Goal: Information Seeking & Learning: Learn about a topic

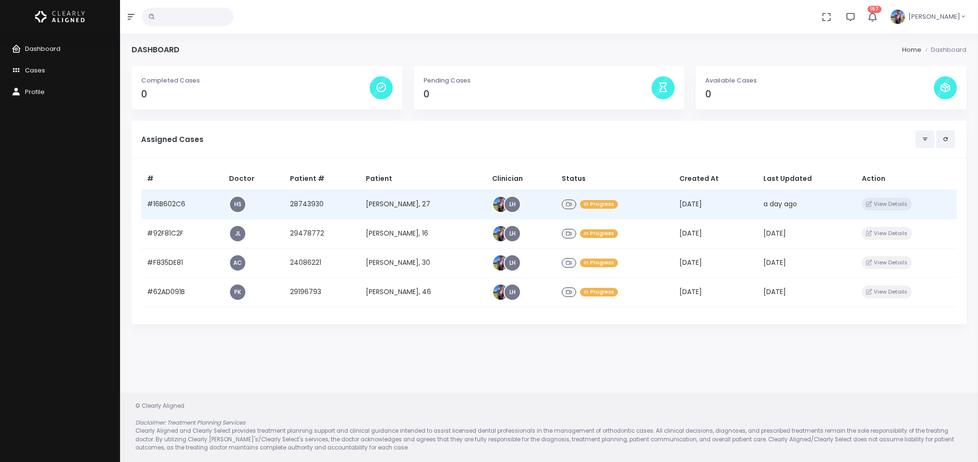
click at [377, 209] on td "[PERSON_NAME], 27" at bounding box center [423, 204] width 126 height 29
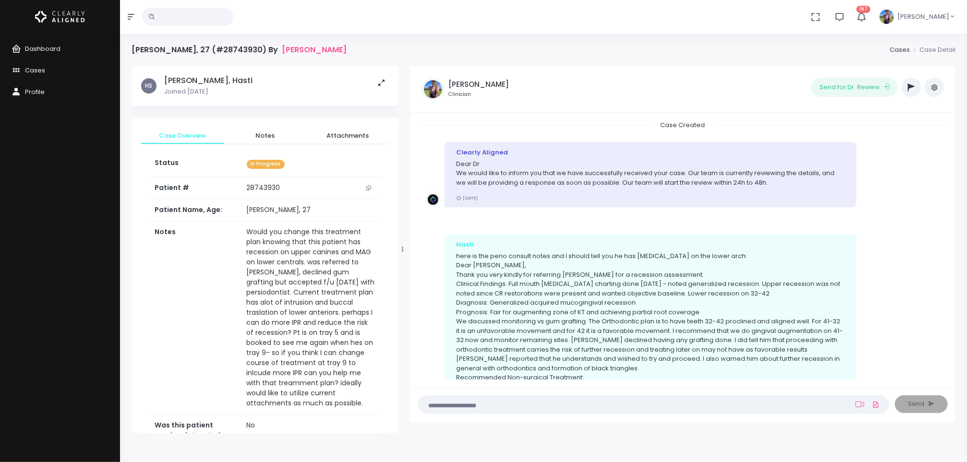
click at [909, 88] on icon "button" at bounding box center [911, 88] width 7 height 8
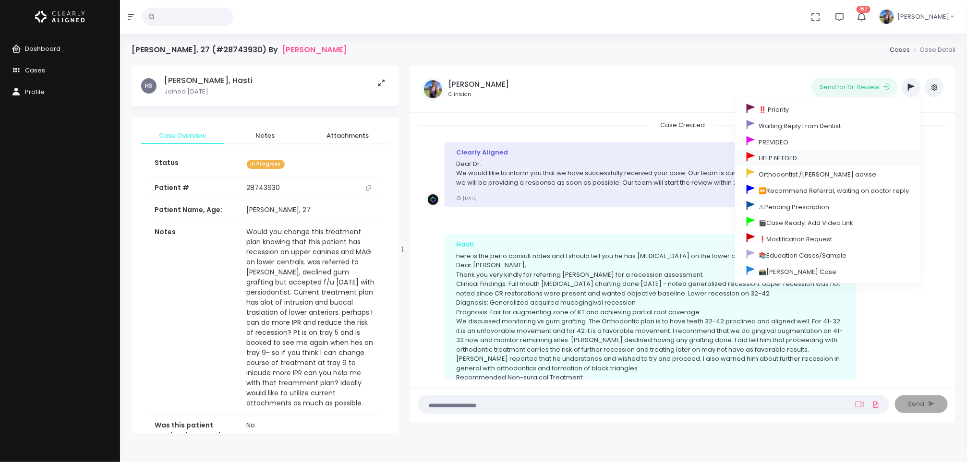
click at [840, 158] on link "HELP NEEDED" at bounding box center [827, 158] width 185 height 16
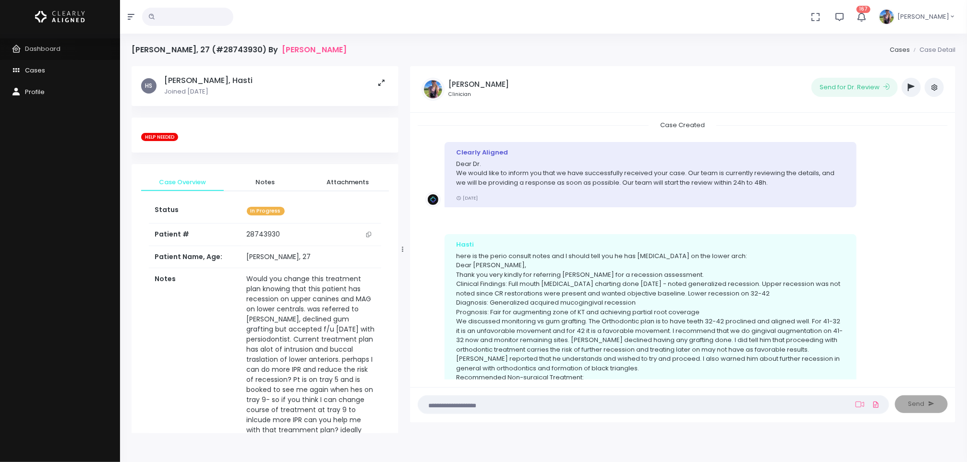
click at [36, 53] on link "Dashboard" at bounding box center [60, 49] width 120 height 22
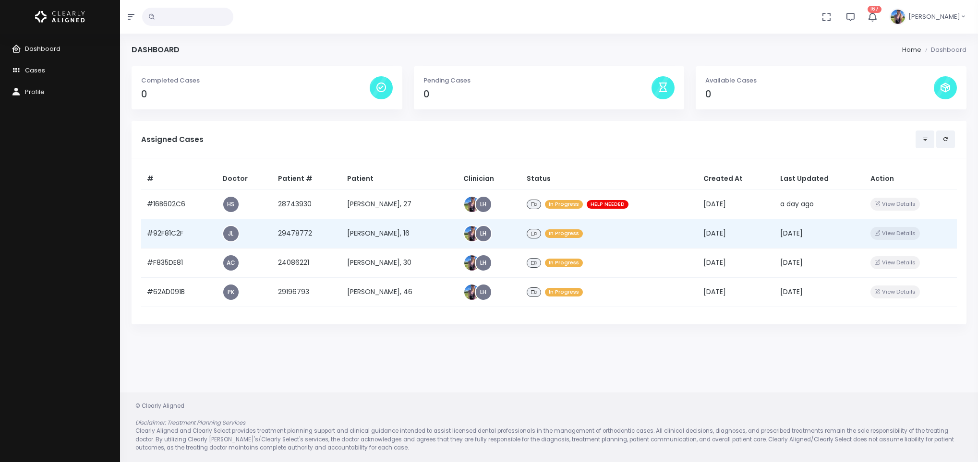
click at [362, 242] on td "[PERSON_NAME], 16" at bounding box center [399, 233] width 116 height 29
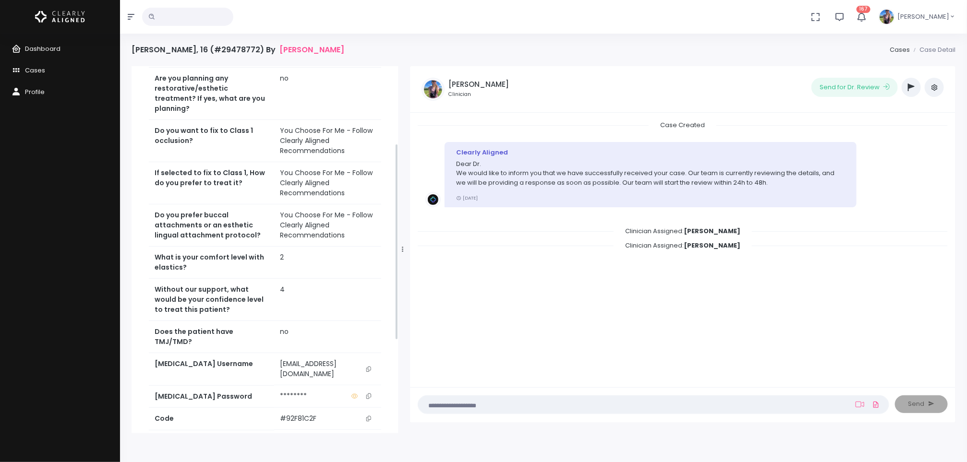
scroll to position [317, 0]
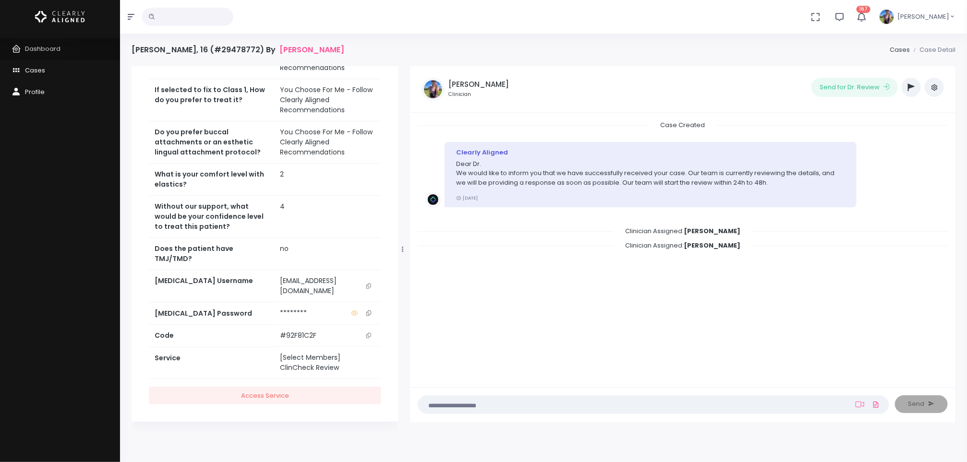
click at [39, 49] on span "Dashboard" at bounding box center [43, 48] width 36 height 9
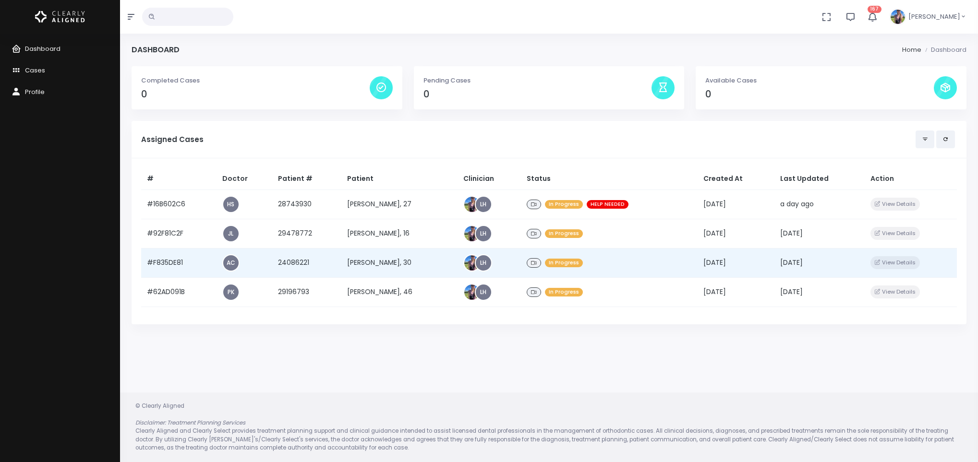
click at [366, 268] on td "[PERSON_NAME], 30" at bounding box center [399, 262] width 116 height 29
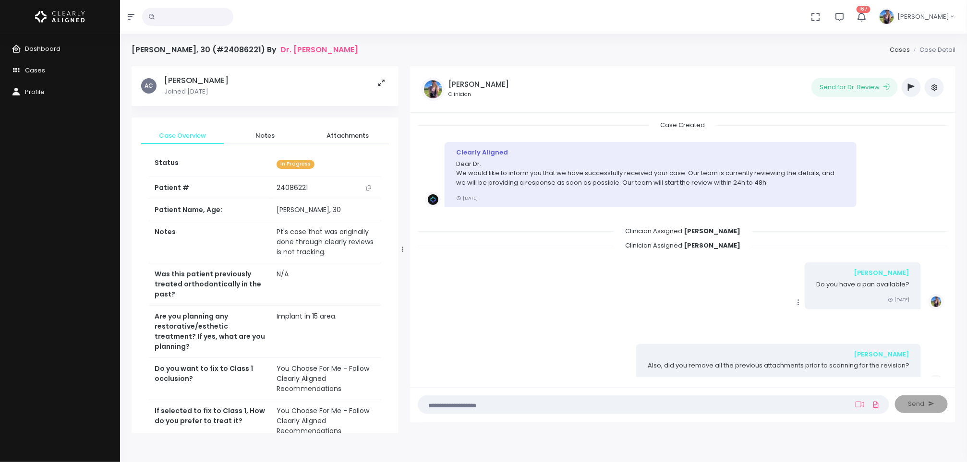
scroll to position [544, 0]
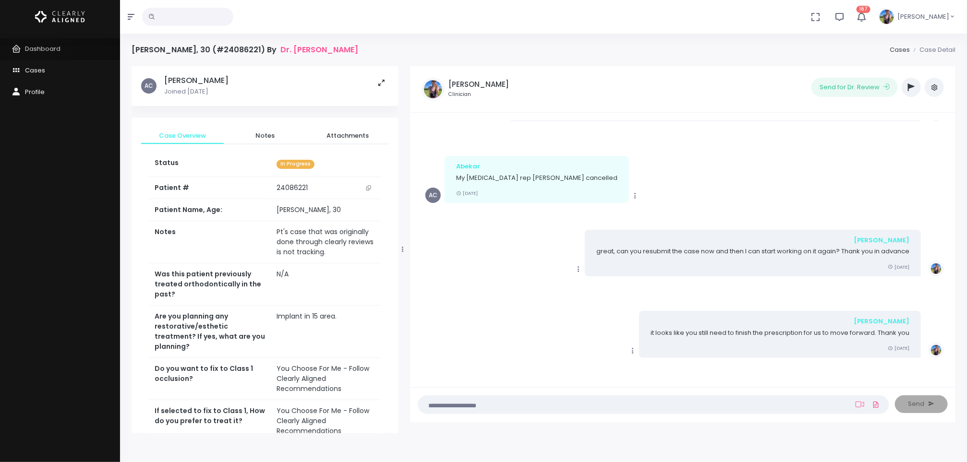
click at [33, 47] on span "Dashboard" at bounding box center [43, 48] width 36 height 9
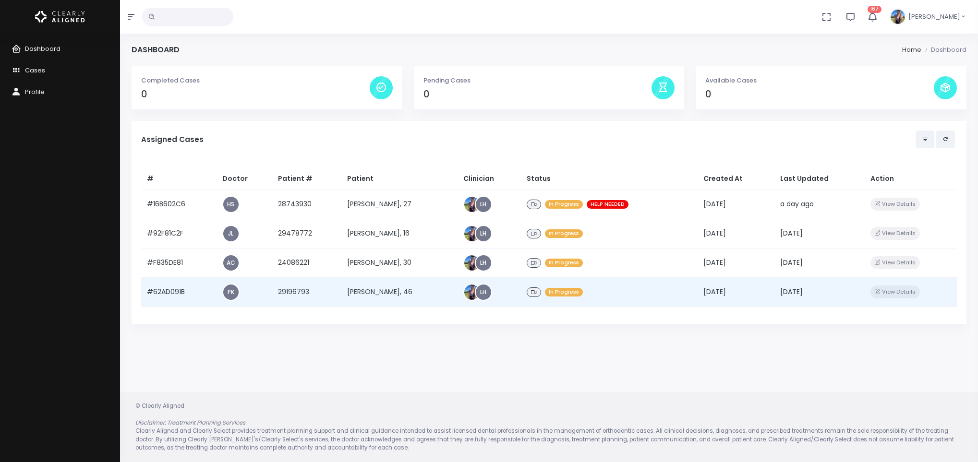
click at [397, 290] on td "[PERSON_NAME], 46" at bounding box center [399, 292] width 116 height 29
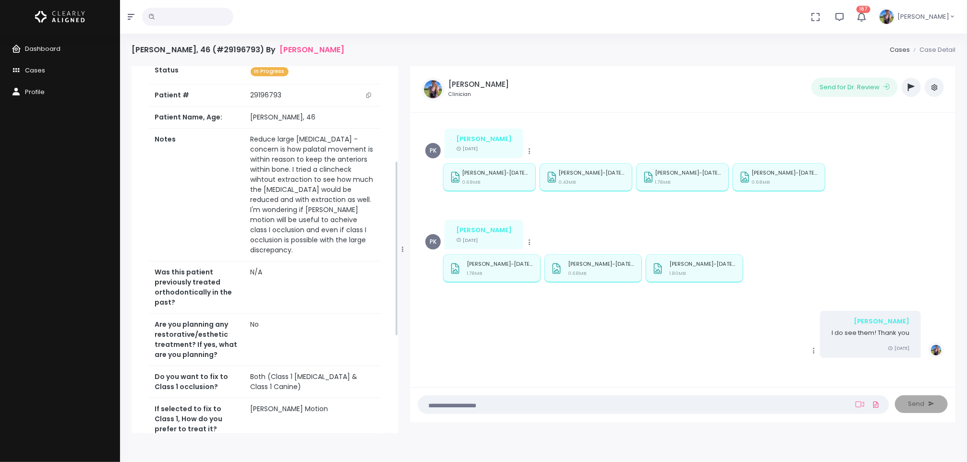
scroll to position [398, 0]
